Goal: Communication & Community: Answer question/provide support

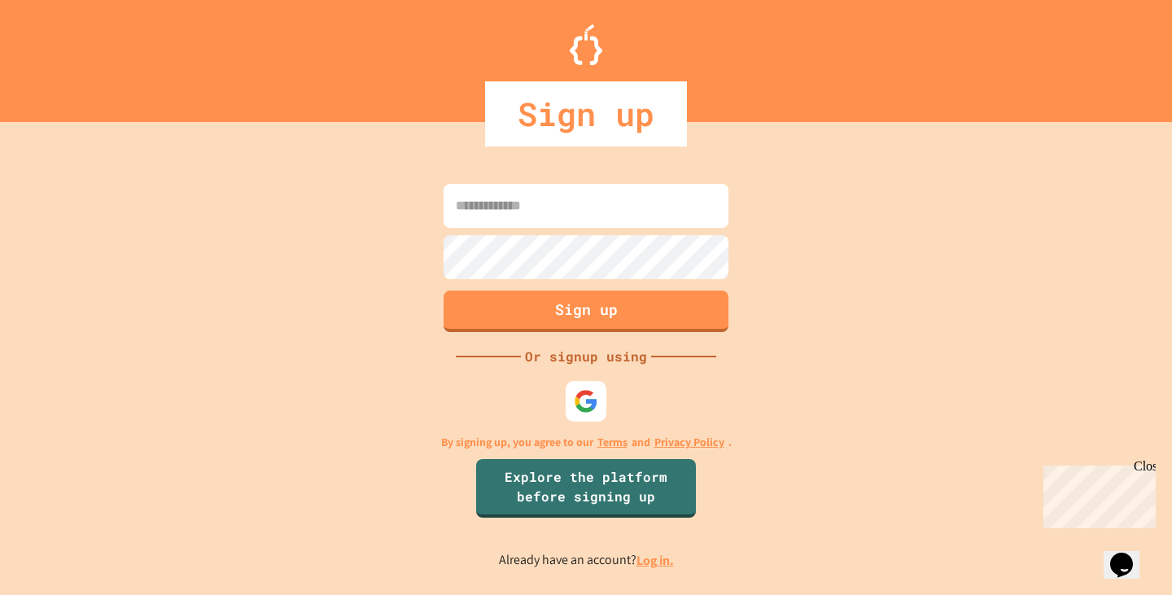
click at [1146, 467] on div "Close" at bounding box center [1144, 469] width 20 height 20
click at [581, 393] on img at bounding box center [586, 400] width 27 height 27
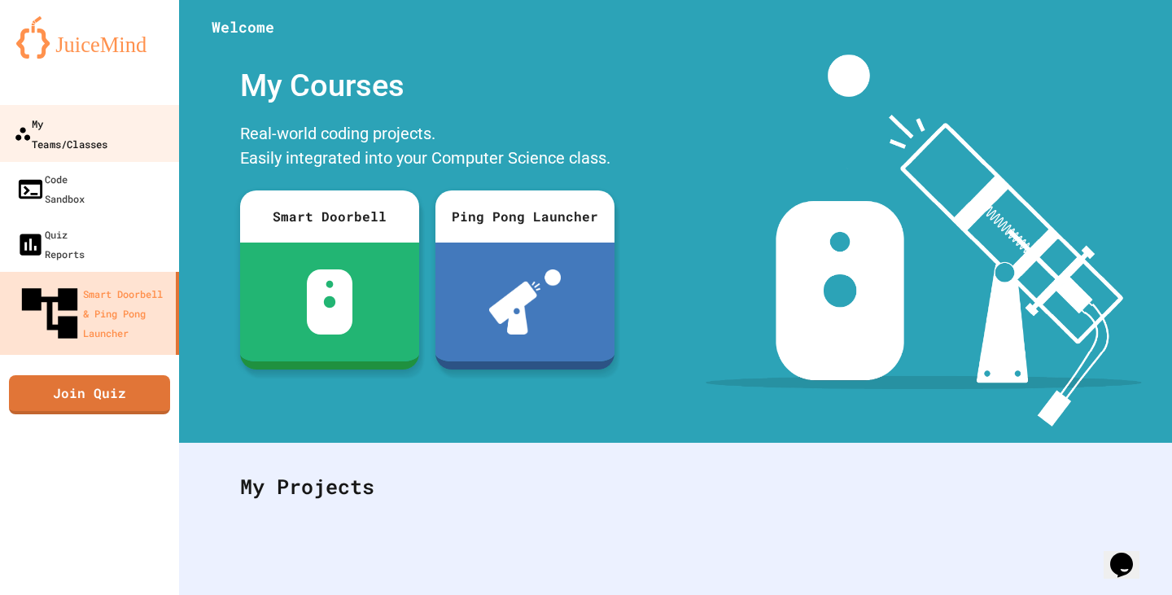
click at [107, 132] on div "My Teams/Classes" at bounding box center [61, 133] width 94 height 40
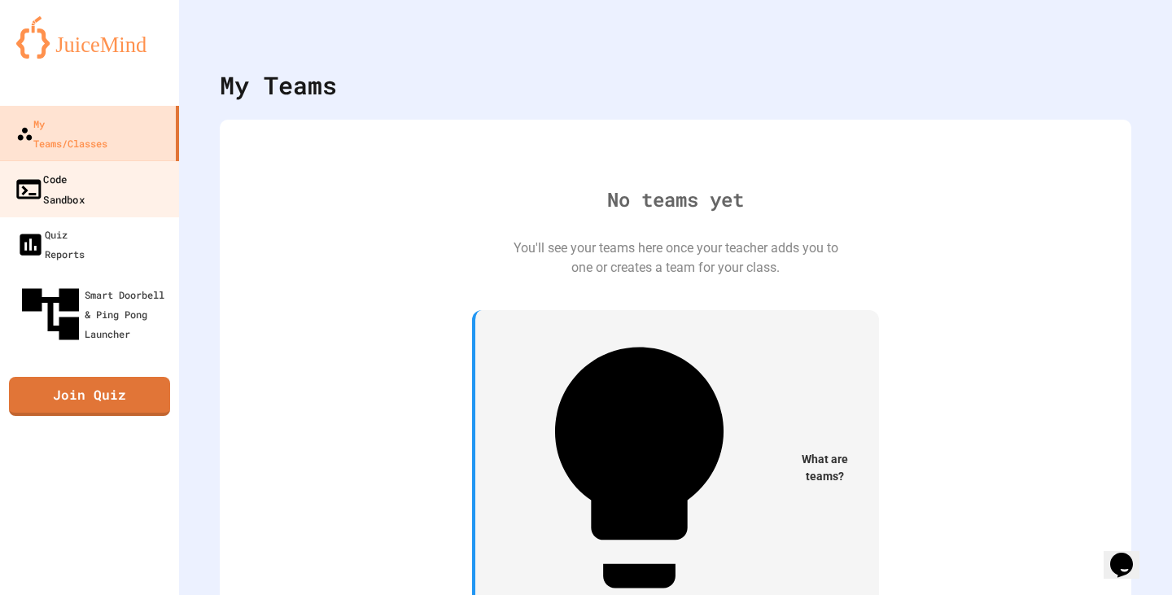
click at [120, 173] on link "Code Sandbox" at bounding box center [90, 188] width 185 height 57
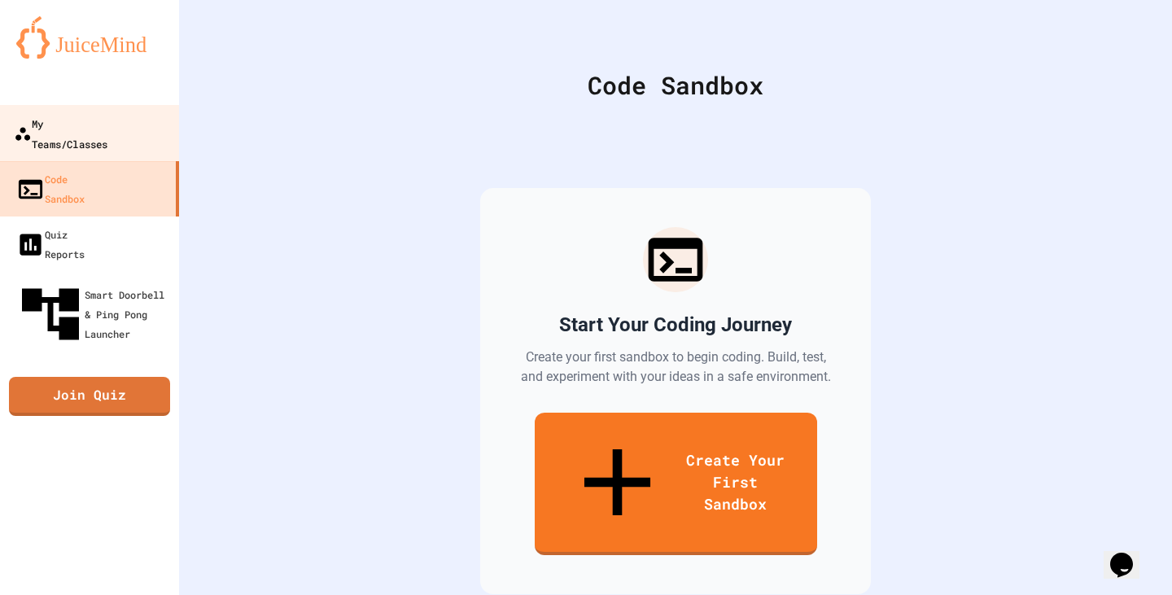
click at [107, 126] on div "My Teams/Classes" at bounding box center [61, 133] width 94 height 40
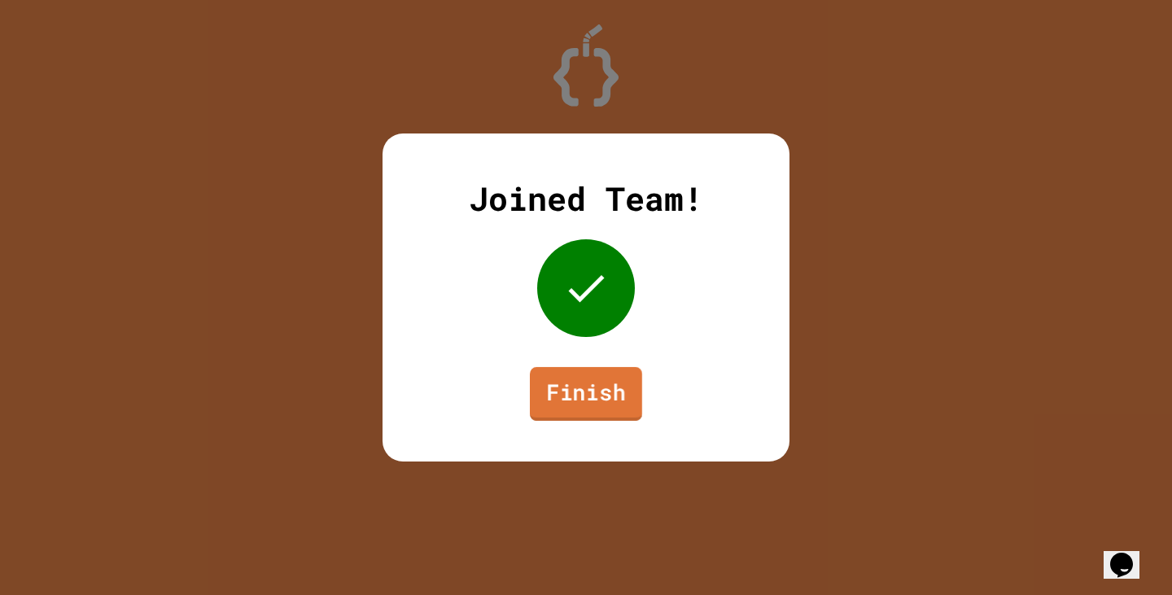
click at [599, 382] on link "Finish" at bounding box center [586, 394] width 112 height 54
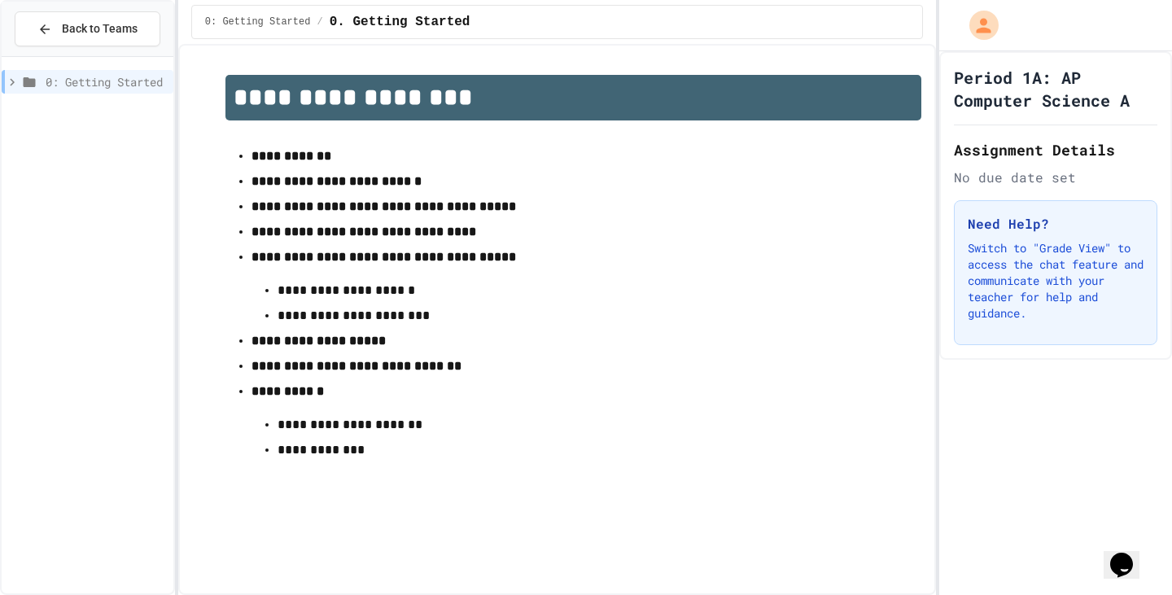
click at [305, 161] on strong "**********" at bounding box center [292, 156] width 80 height 12
